Goal: Navigation & Orientation: Find specific page/section

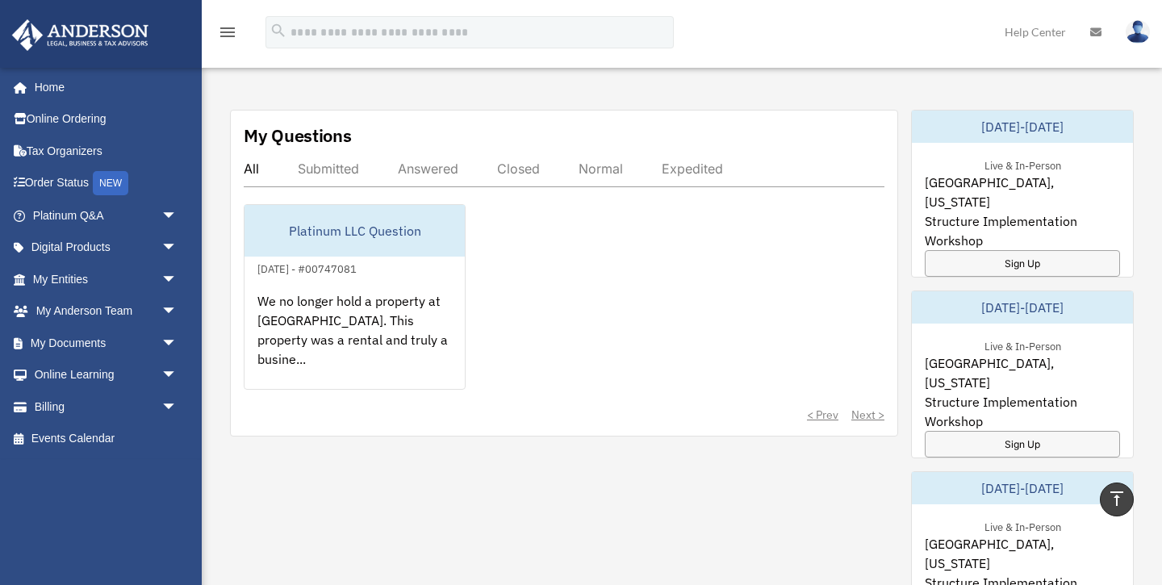
scroll to position [646, 0]
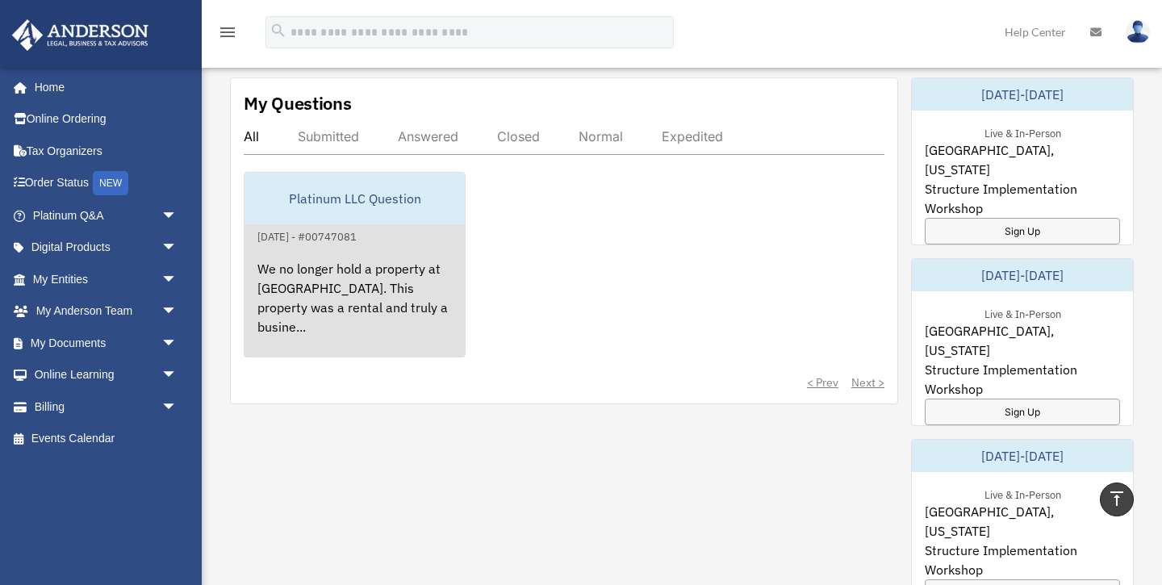
click at [416, 253] on div "We no longer hold a property at [GEOGRAPHIC_DATA]. This property was a rental a…" at bounding box center [355, 309] width 220 height 126
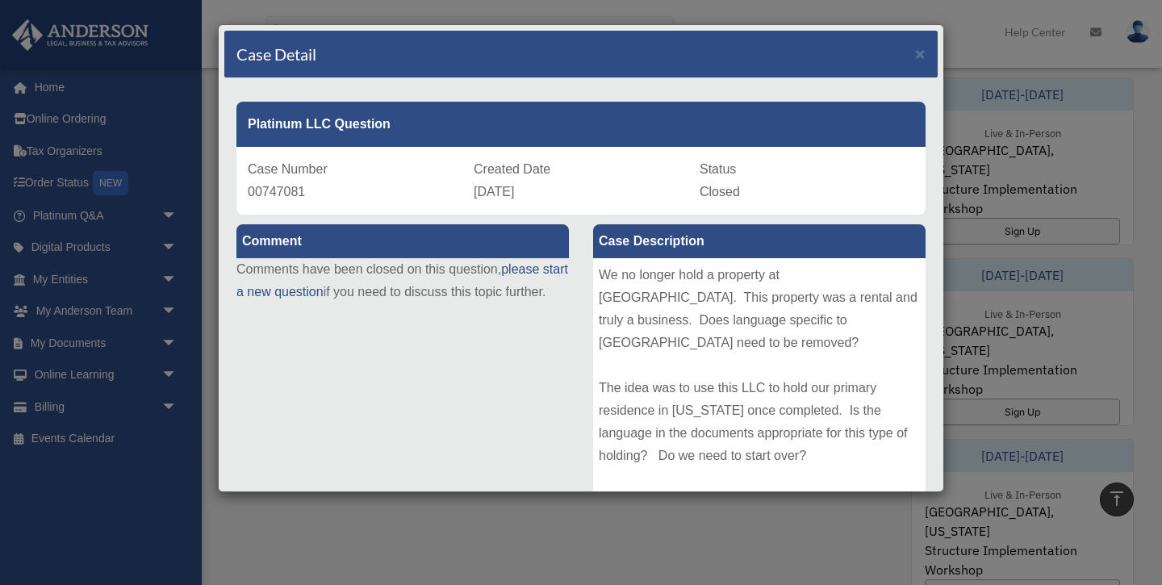
scroll to position [678, 0]
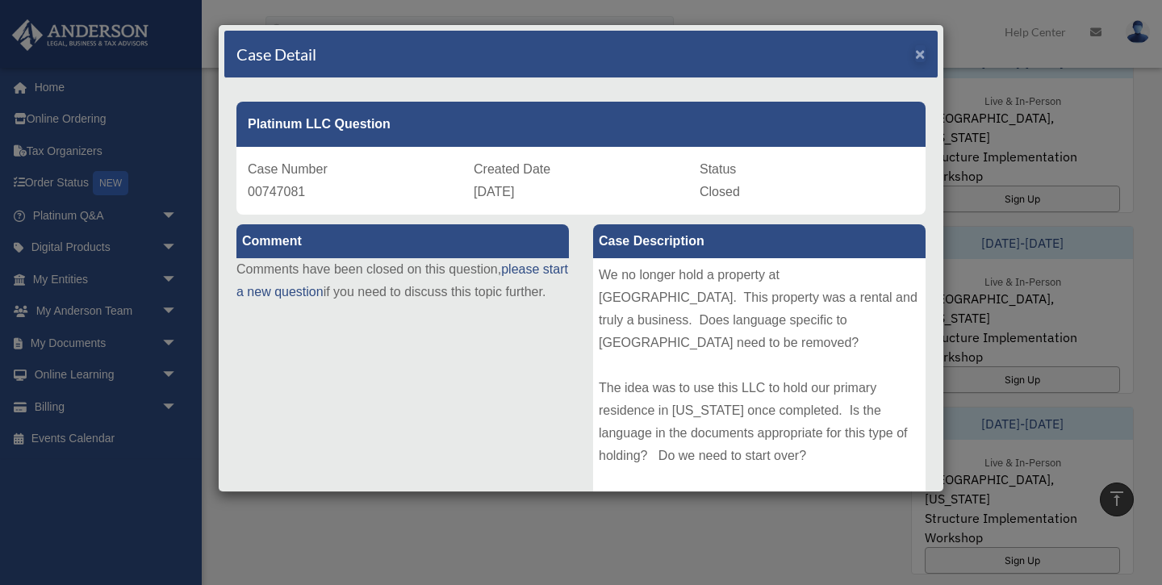
click at [923, 55] on span "×" at bounding box center [920, 53] width 10 height 19
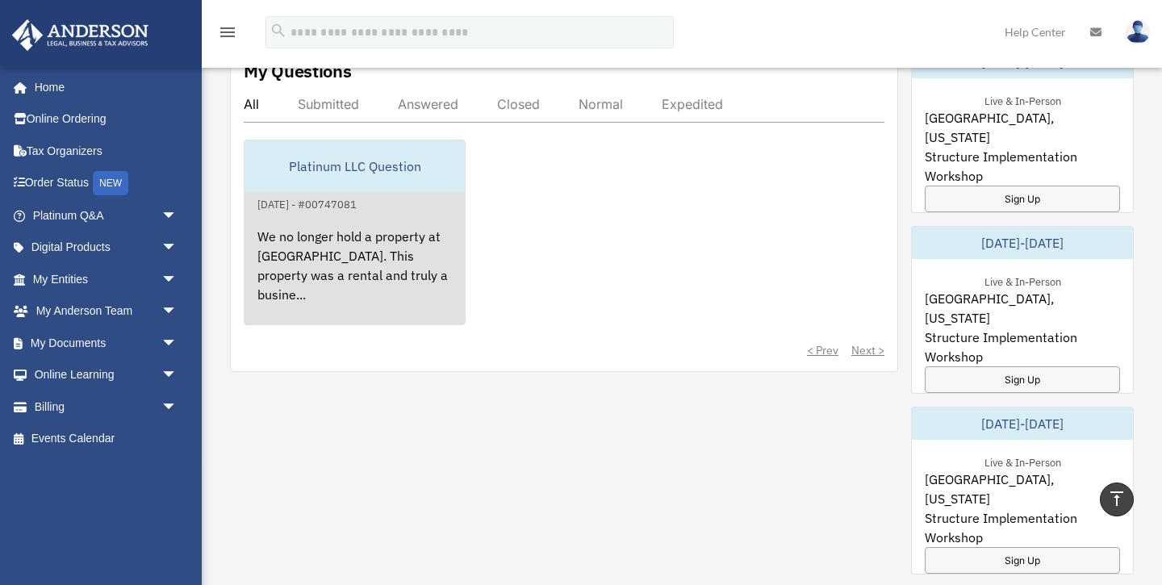
click at [416, 237] on div "We no longer hold a property at [GEOGRAPHIC_DATA]. This property was a rental a…" at bounding box center [355, 277] width 220 height 126
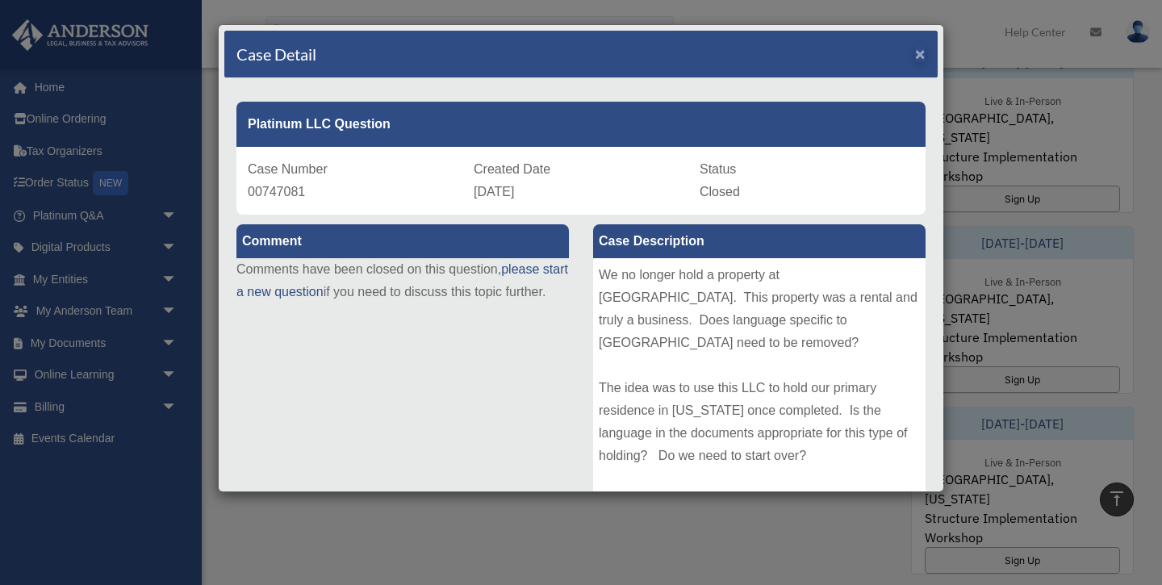
click at [921, 55] on span "×" at bounding box center [920, 53] width 10 height 19
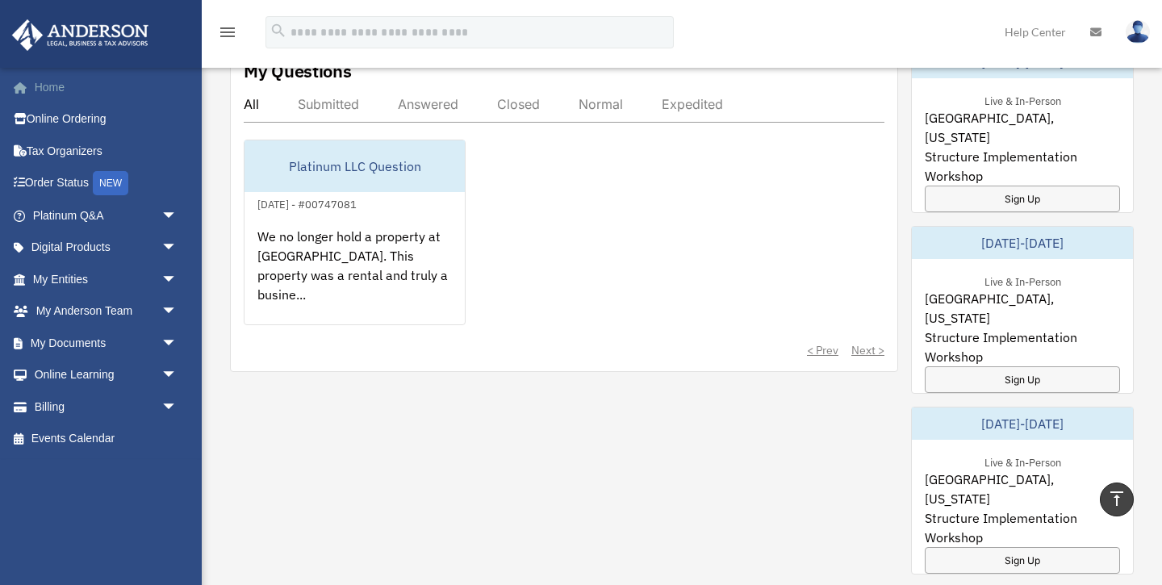
click at [69, 86] on link "Home" at bounding box center [106, 87] width 191 height 32
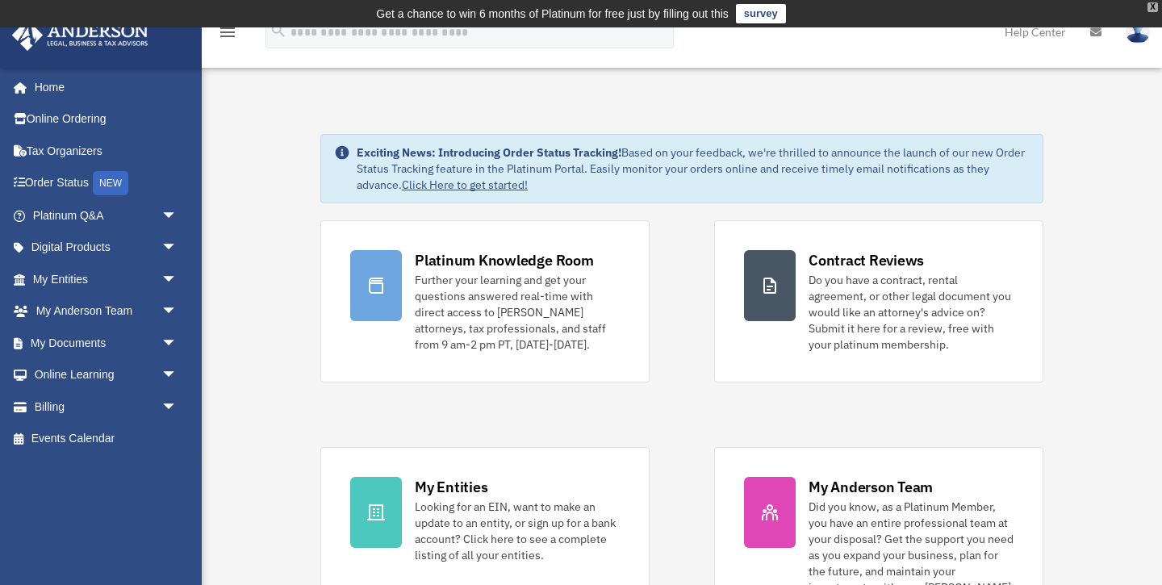
click at [1154, 10] on div "X" at bounding box center [1153, 7] width 10 height 10
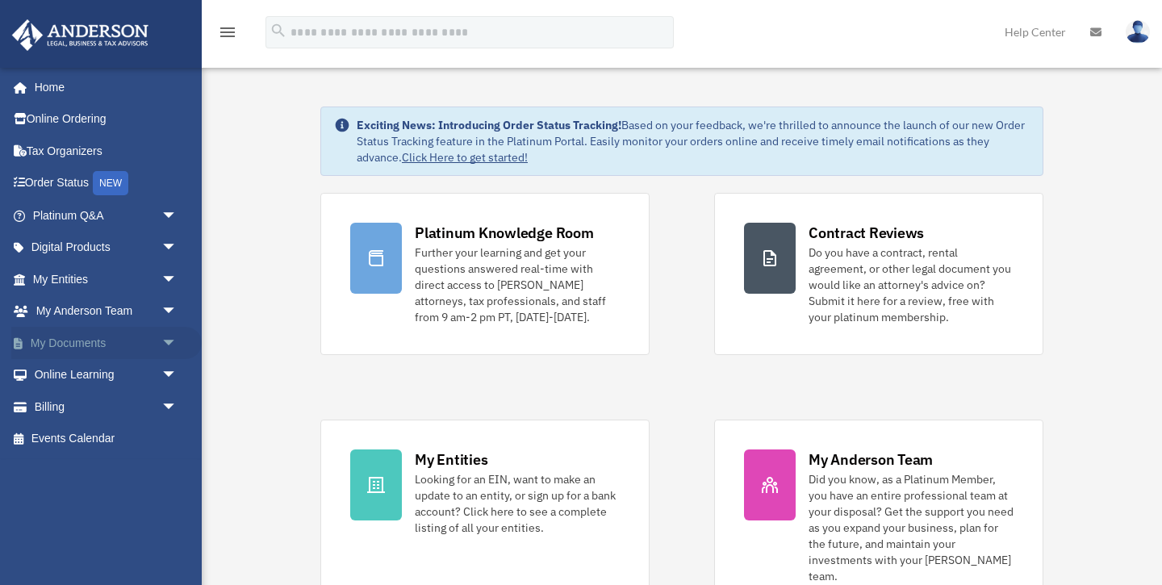
click at [166, 335] on span "arrow_drop_down" at bounding box center [177, 343] width 32 height 33
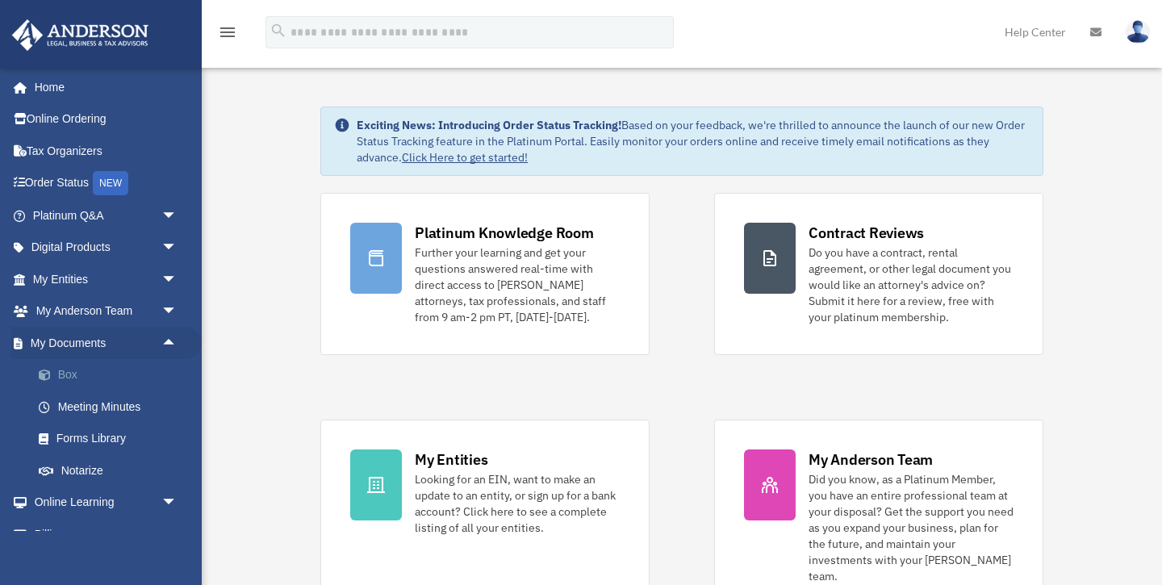
click at [84, 368] on link "Box" at bounding box center [112, 375] width 179 height 32
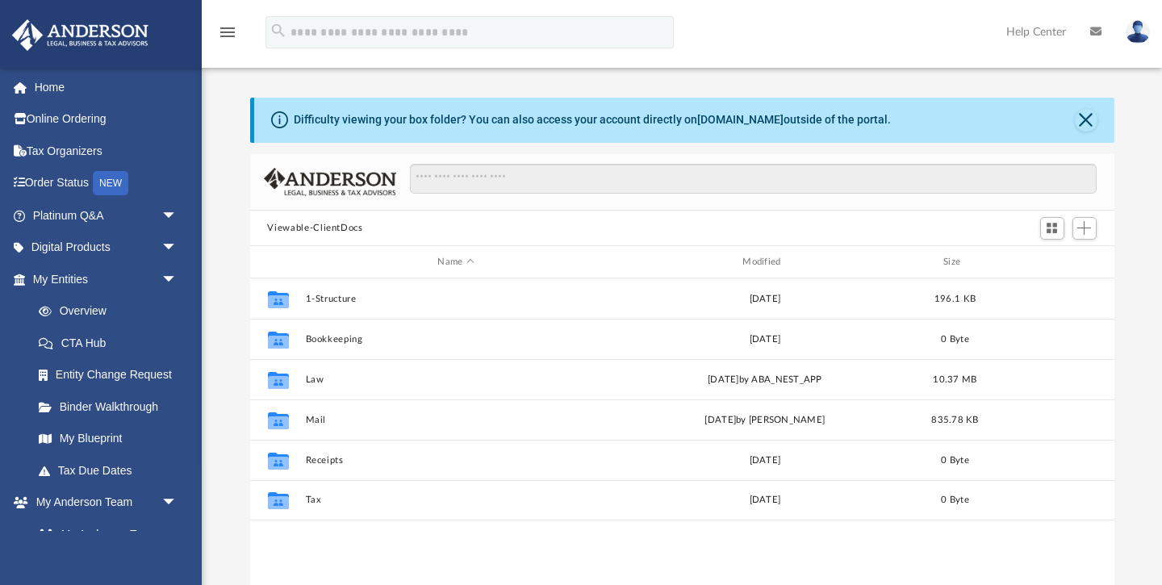
scroll to position [367, 865]
click at [1087, 117] on button "Close" at bounding box center [1086, 120] width 23 height 23
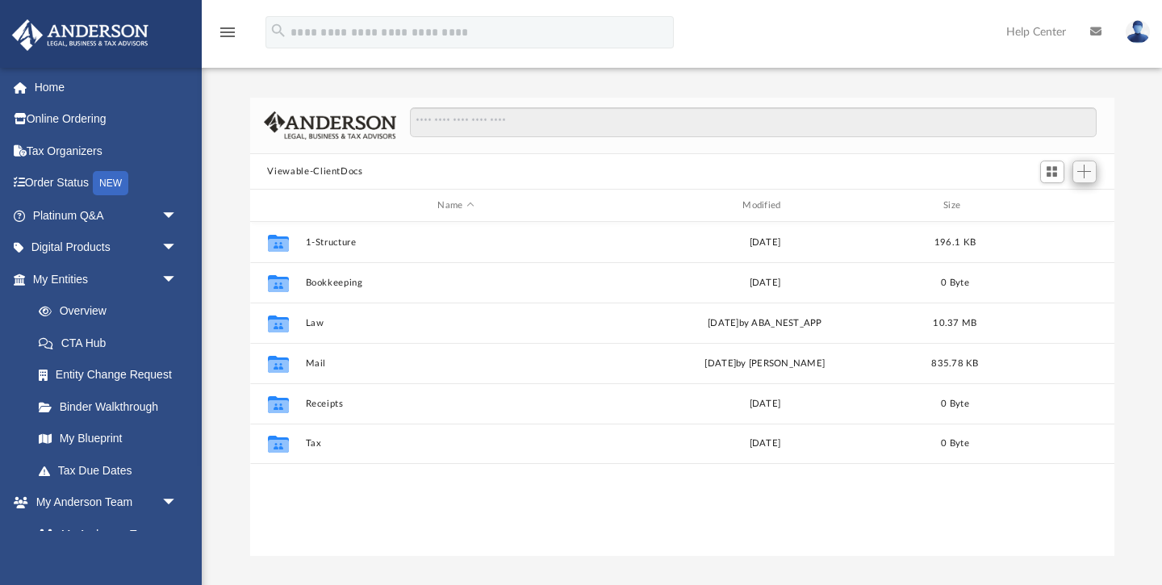
click at [1085, 174] on span "Add" at bounding box center [1085, 172] width 14 height 14
click at [975, 171] on div "Viewable-ClientDocs" at bounding box center [682, 172] width 865 height 36
click at [64, 82] on link "Home" at bounding box center [106, 87] width 191 height 32
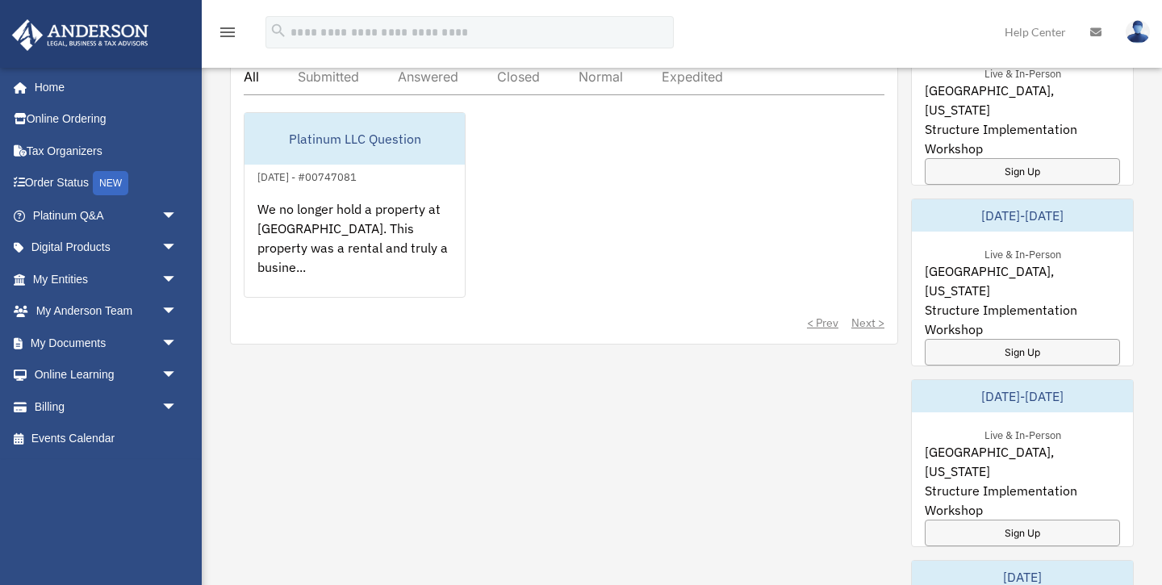
scroll to position [710, 0]
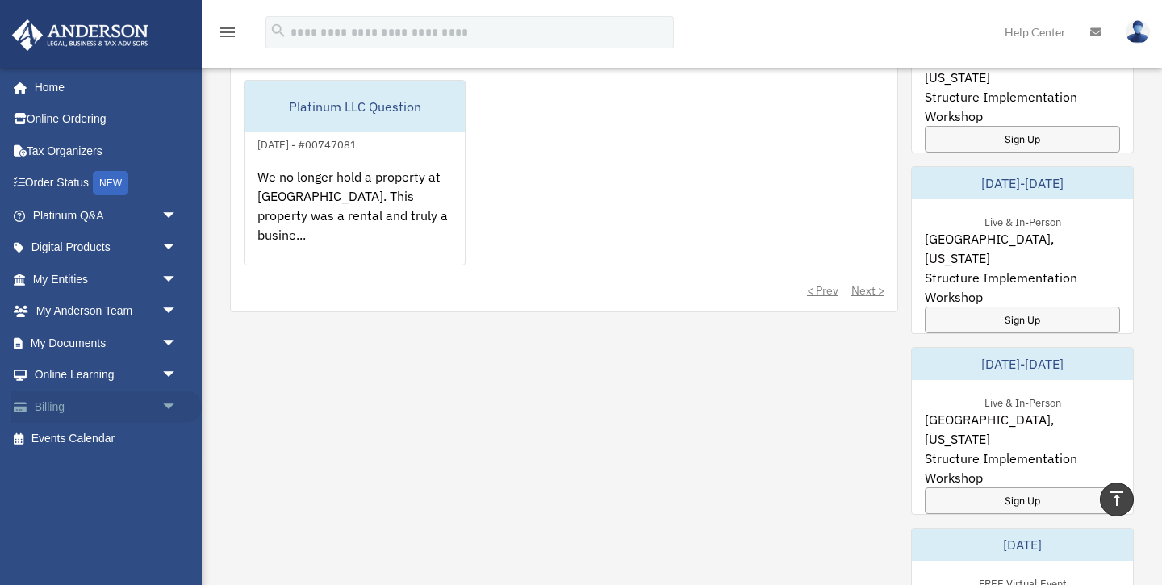
click at [175, 405] on span "arrow_drop_down" at bounding box center [177, 407] width 32 height 33
click at [1137, 33] on img at bounding box center [1138, 31] width 24 height 23
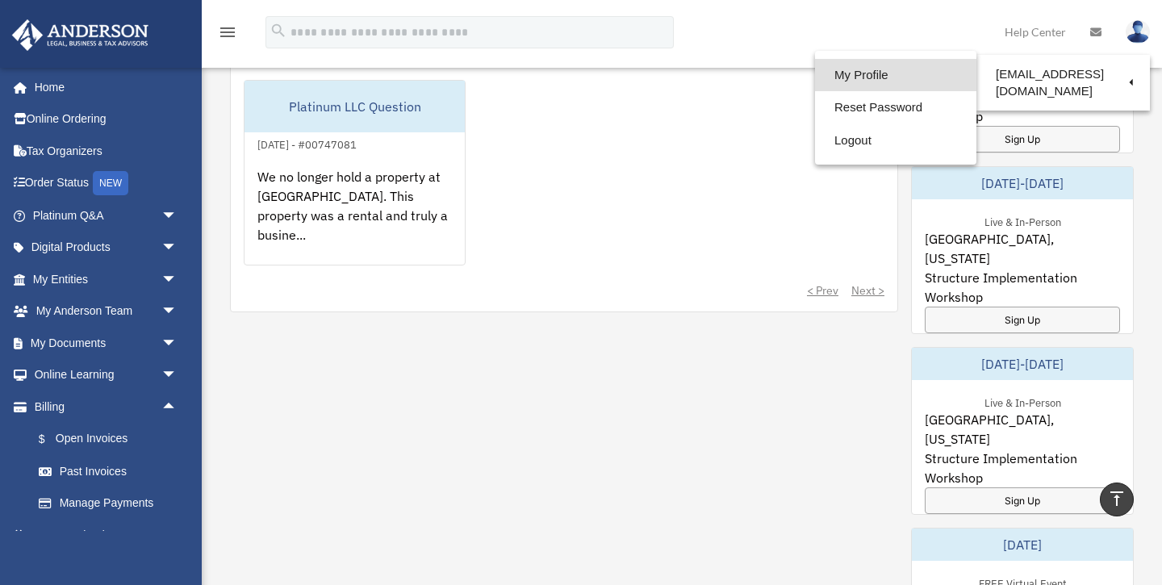
click at [886, 73] on link "My Profile" at bounding box center [895, 75] width 161 height 33
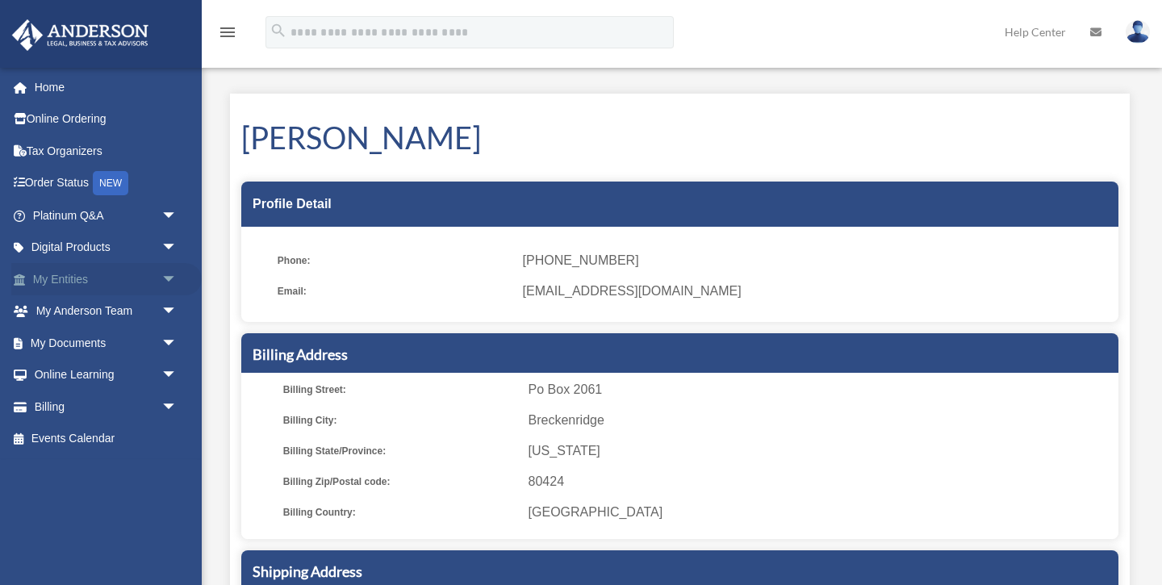
click at [161, 275] on span "arrow_drop_down" at bounding box center [177, 279] width 32 height 33
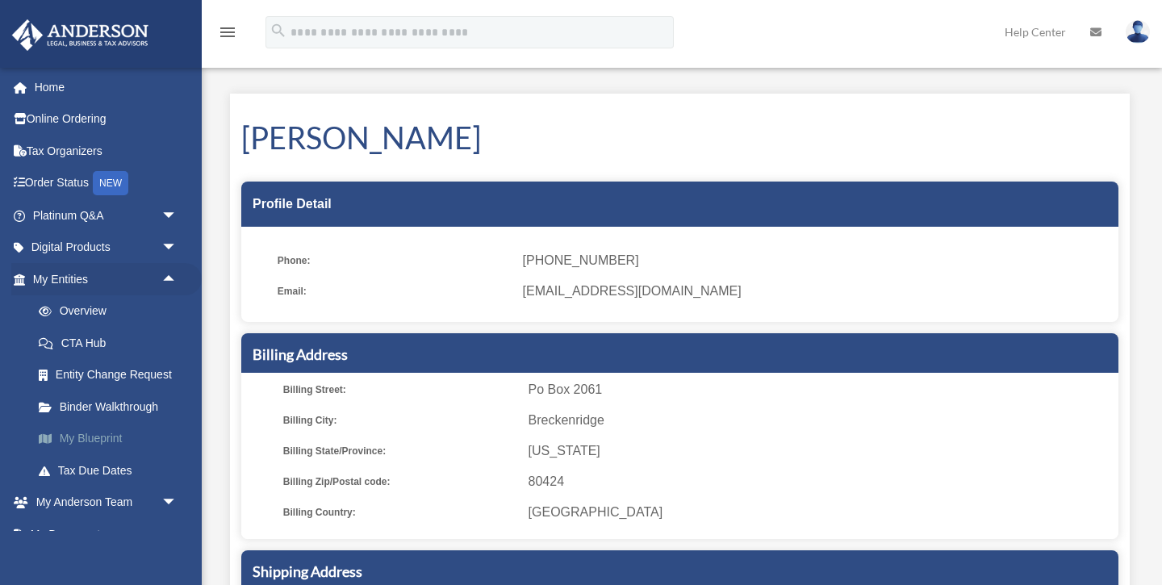
click at [120, 437] on link "My Blueprint" at bounding box center [112, 439] width 179 height 32
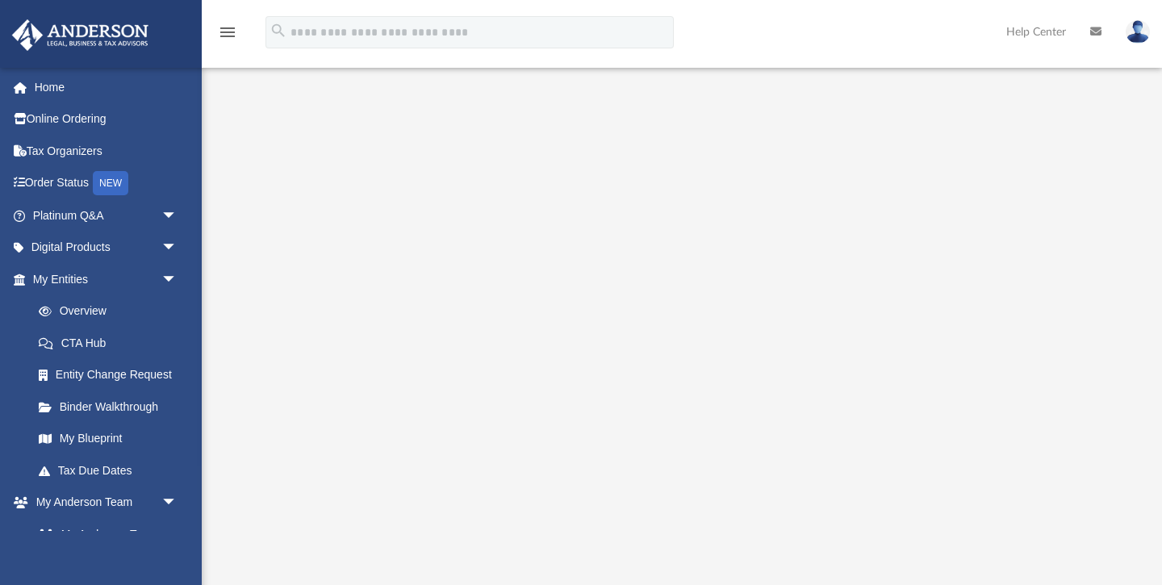
scroll to position [97, 0]
click at [1138, 34] on img at bounding box center [1138, 31] width 24 height 23
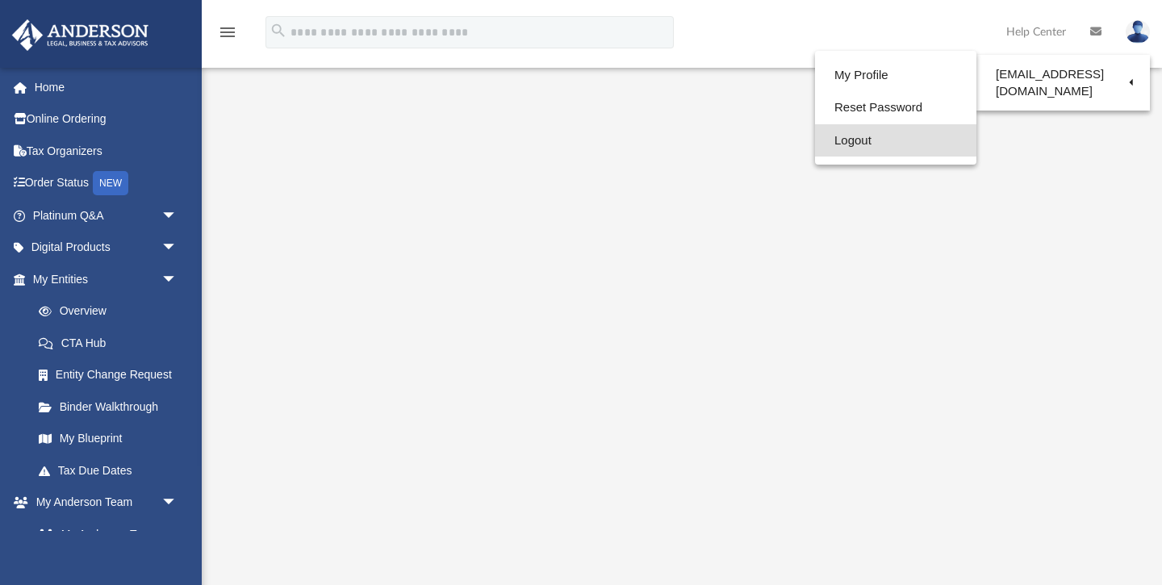
click at [901, 139] on link "Logout" at bounding box center [895, 140] width 161 height 33
